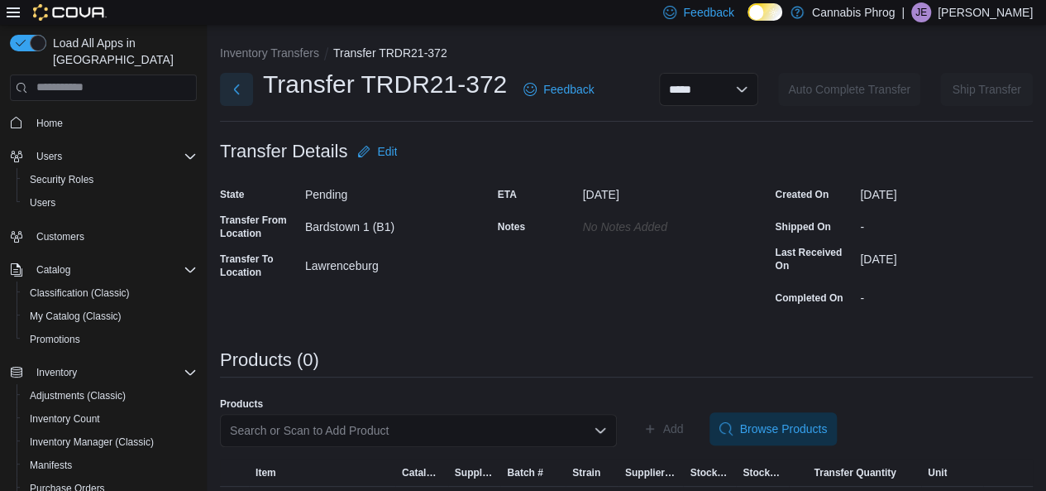
click at [243, 83] on button "Next" at bounding box center [236, 89] width 33 height 33
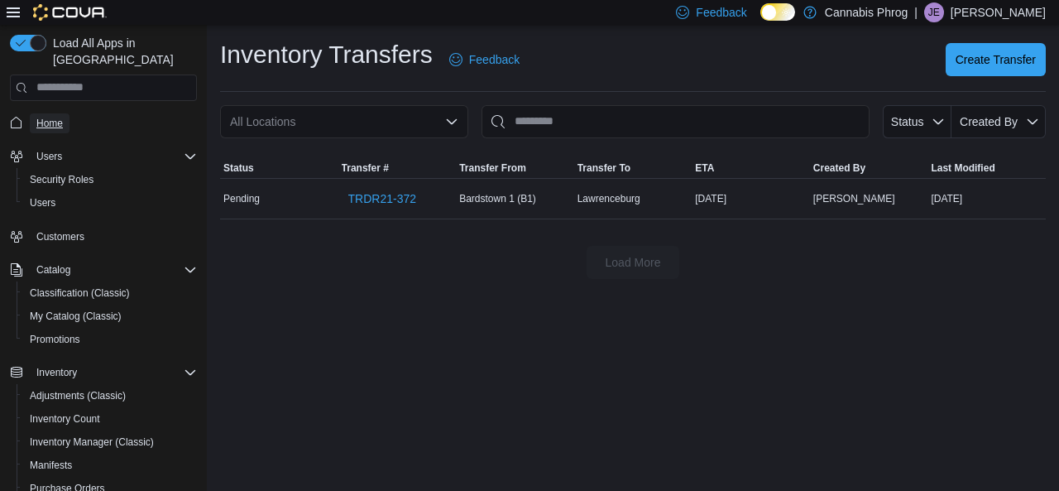
click at [58, 117] on span "Home" at bounding box center [49, 123] width 26 height 13
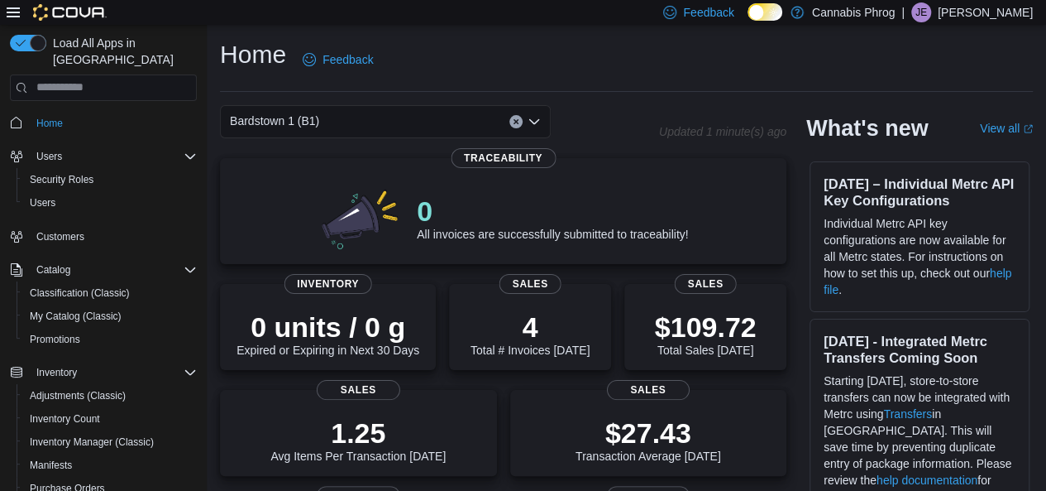
click at [534, 122] on icon "Open list of options" at bounding box center [534, 121] width 13 height 13
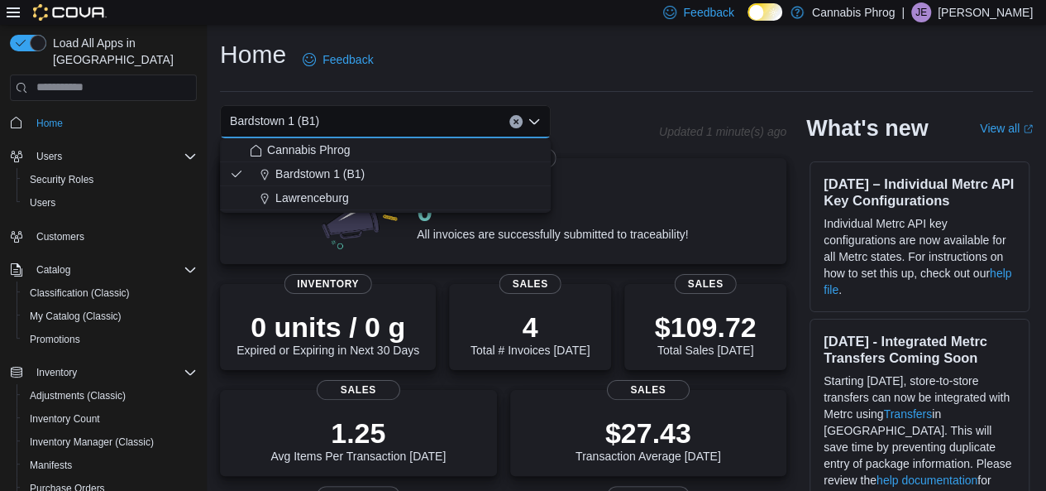
click at [328, 198] on span "Lawrenceburg" at bounding box center [312, 197] width 74 height 17
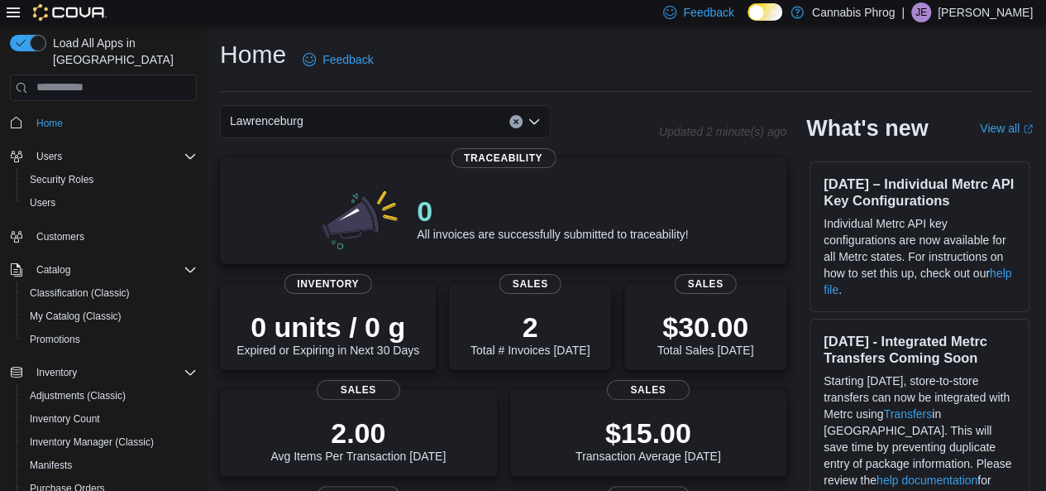
click at [531, 122] on div "Lawrenceburg Combo box. Selected. [GEOGRAPHIC_DATA]. Press Backspace to delete …" at bounding box center [385, 121] width 331 height 33
click at [531, 122] on icon "Open list of options" at bounding box center [534, 121] width 13 height 13
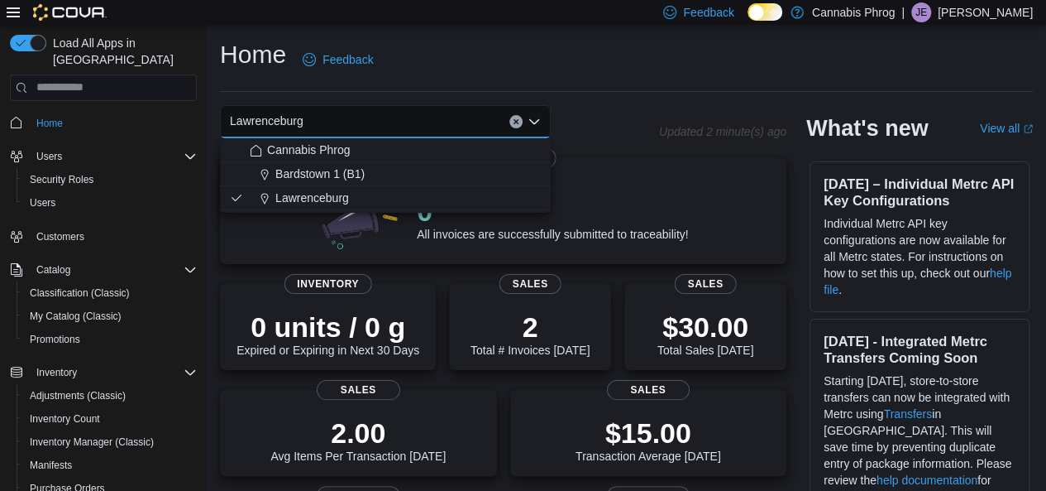
click at [304, 173] on span "Bardstown 1 (B1)" at bounding box center [319, 173] width 89 height 17
